Goal: Information Seeking & Learning: Check status

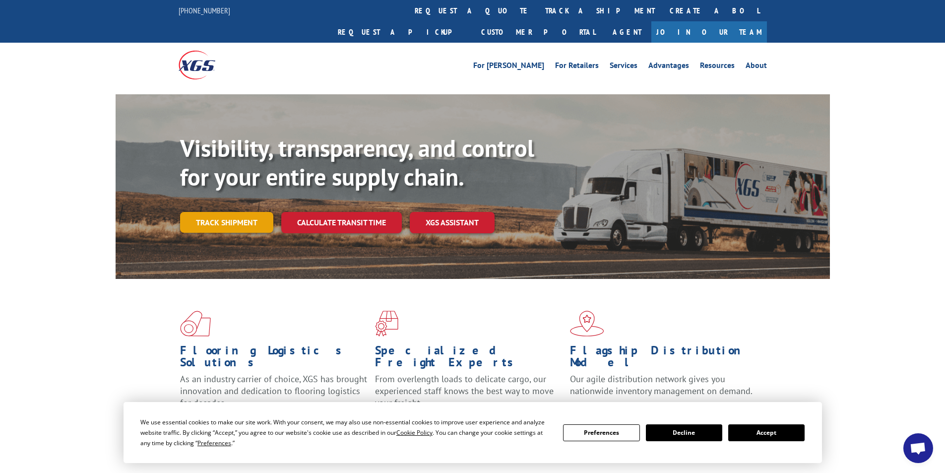
click at [216, 212] on link "Track shipment" at bounding box center [226, 222] width 93 height 21
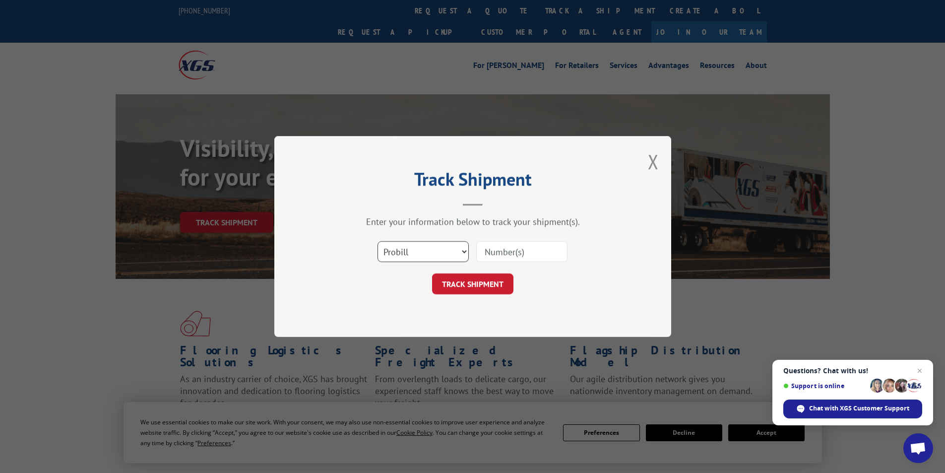
click at [463, 249] on select "Select category... Probill BOL PO" at bounding box center [423, 251] width 91 height 21
select select "bol"
click at [378, 241] on select "Select category... Probill BOL PO" at bounding box center [423, 251] width 91 height 21
click at [501, 254] on input at bounding box center [521, 251] width 91 height 21
type input "466396"
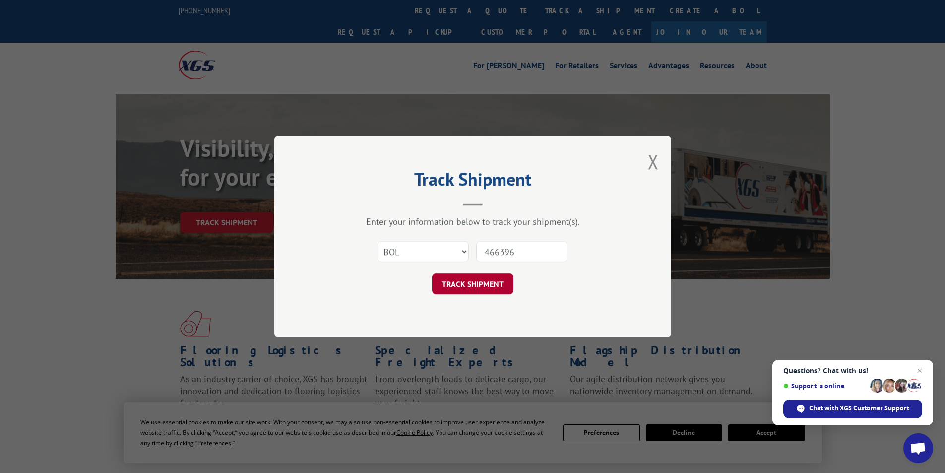
click at [473, 282] on button "TRACK SHIPMENT" at bounding box center [472, 283] width 81 height 21
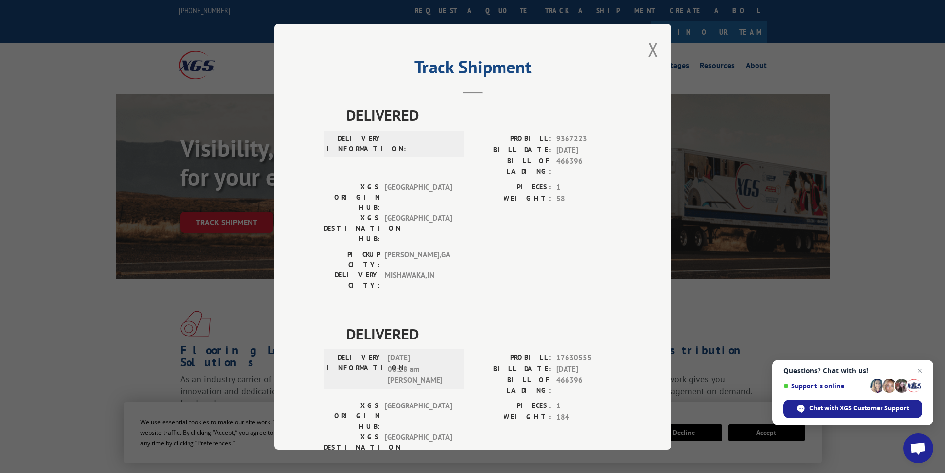
scroll to position [18, 0]
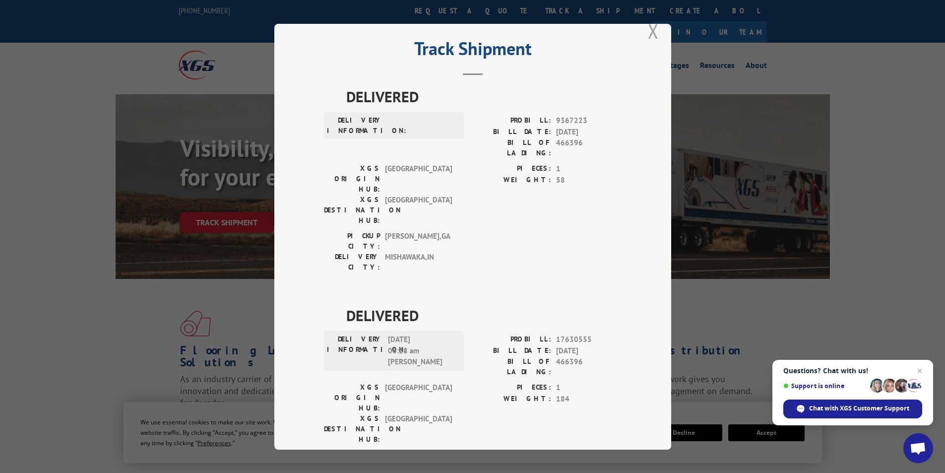
click at [649, 31] on button "Close modal" at bounding box center [653, 31] width 11 height 26
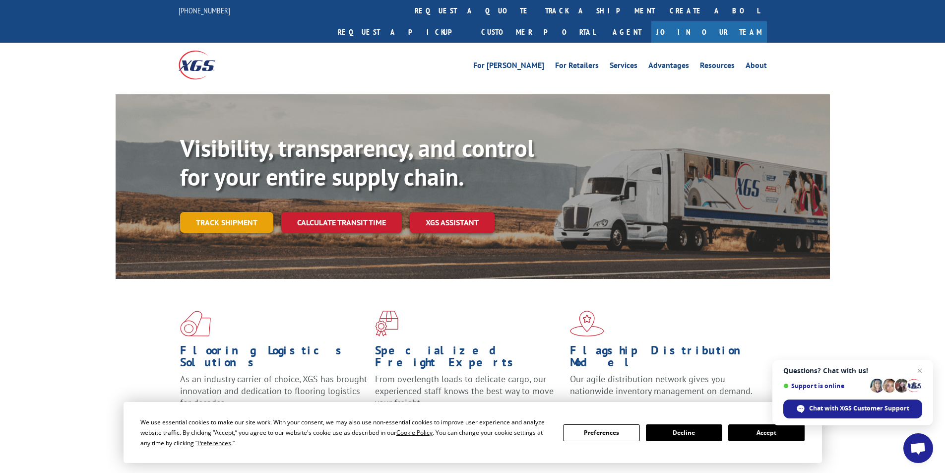
click at [228, 212] on link "Track shipment" at bounding box center [226, 222] width 93 height 21
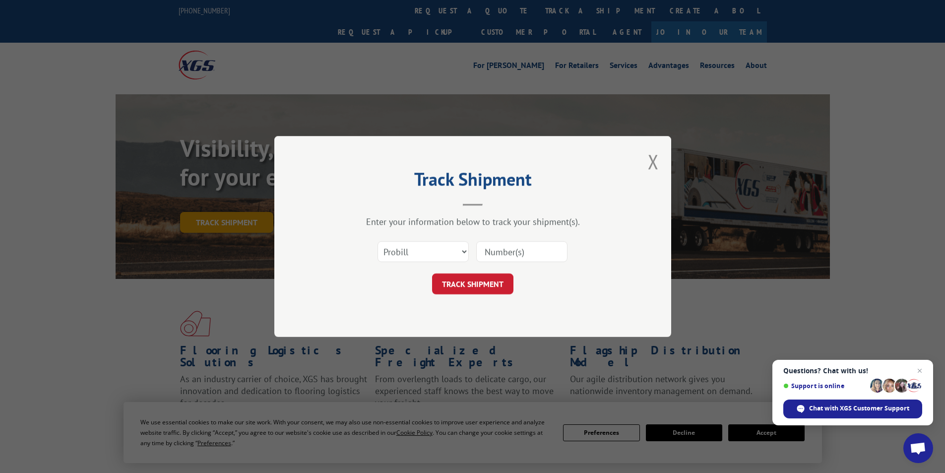
scroll to position [0, 0]
click at [462, 251] on select "Select category... Probill BOL PO" at bounding box center [423, 251] width 91 height 21
select select "bol"
click at [378, 241] on select "Select category... Probill BOL PO" at bounding box center [423, 251] width 91 height 21
click at [498, 253] on input at bounding box center [521, 251] width 91 height 21
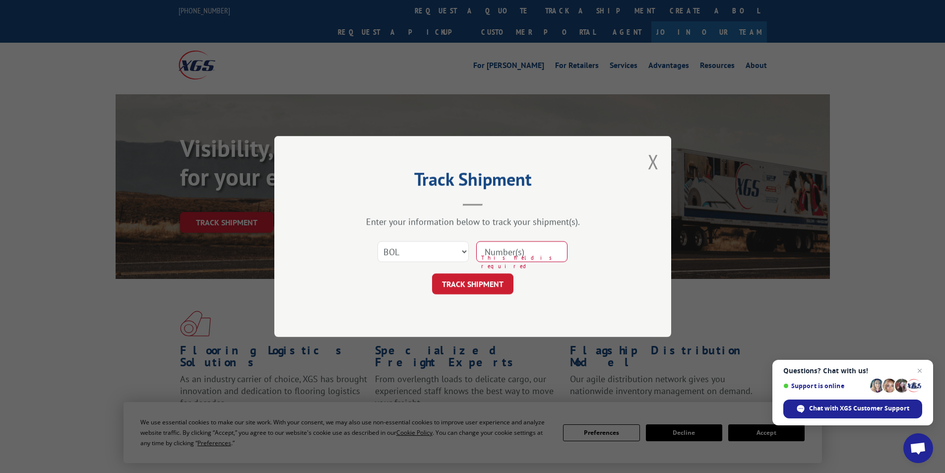
click at [497, 249] on input at bounding box center [521, 251] width 91 height 21
type input "466396"
click at [469, 284] on button "TRACK SHIPMENT" at bounding box center [472, 283] width 81 height 21
